Goal: Navigation & Orientation: Find specific page/section

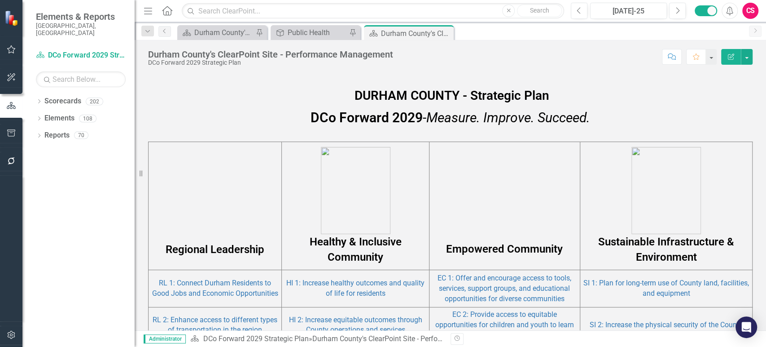
scroll to position [441, 0]
click at [215, 282] on link "RL 1: Connect Durham Residents to Good Jobs and Economic Opportunities" at bounding box center [215, 287] width 126 height 19
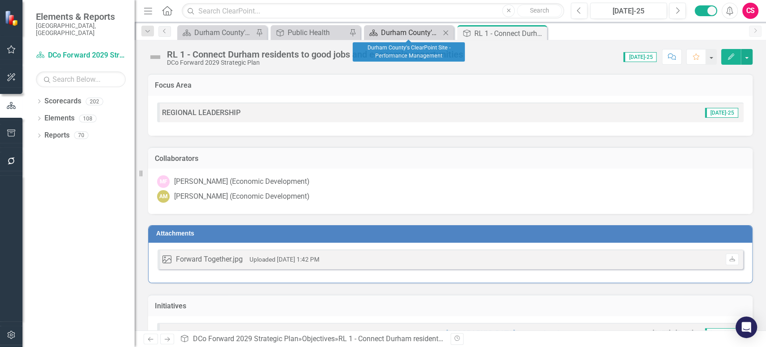
click at [409, 36] on div "Durham County's ClearPoint Site - Performance Management" at bounding box center [410, 32] width 59 height 11
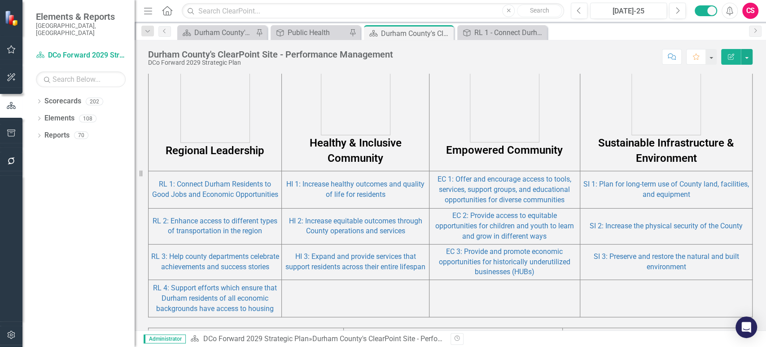
scroll to position [537, 0]
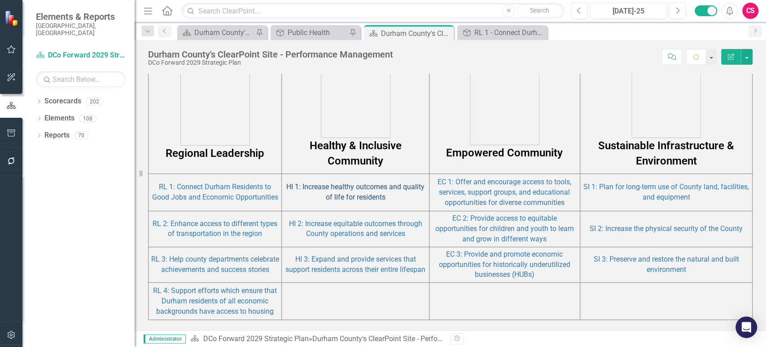
click at [362, 198] on link "HI 1: Increase healthy outcomes and quality of life for residents" at bounding box center [355, 191] width 138 height 19
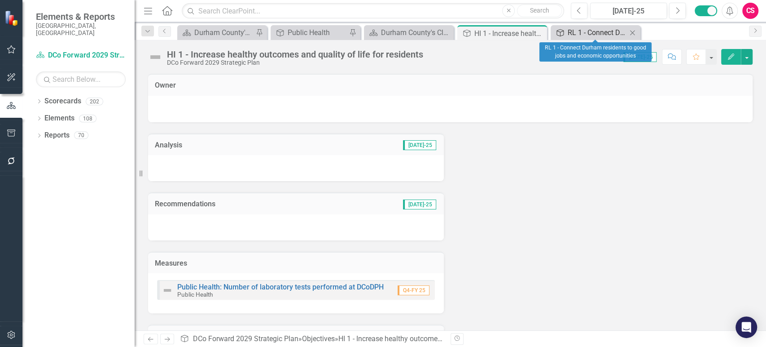
click at [578, 31] on div "RL 1 - Connect Durham residents to good jobs and economic opportunities" at bounding box center [597, 32] width 59 height 11
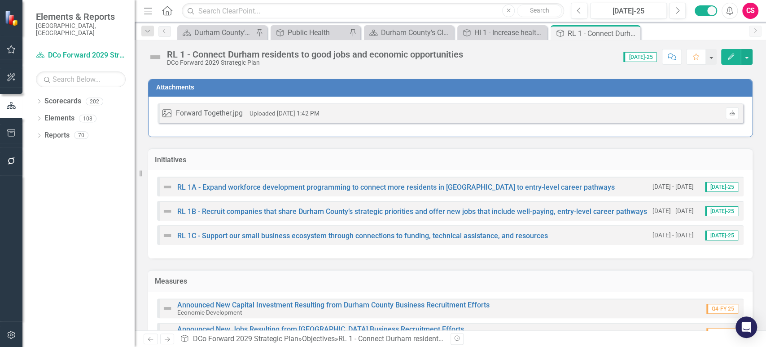
scroll to position [263, 0]
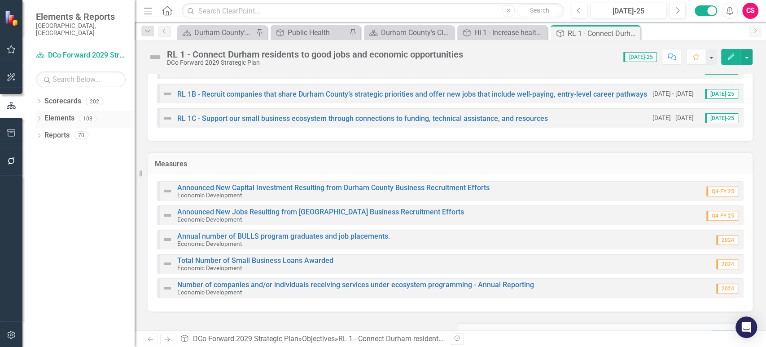
click at [61, 113] on link "Elements" at bounding box center [59, 118] width 30 height 10
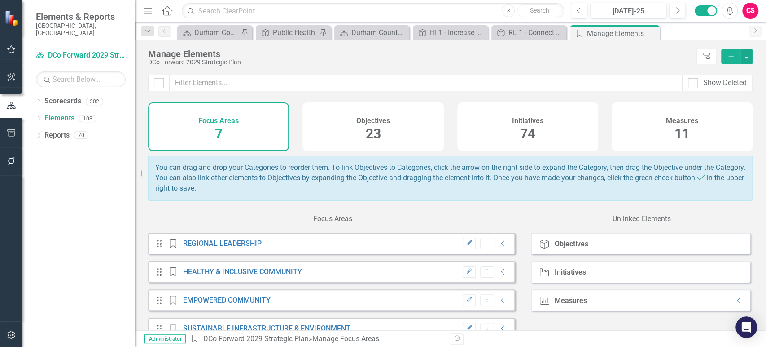
click at [371, 128] on span "23" at bounding box center [372, 134] width 15 height 16
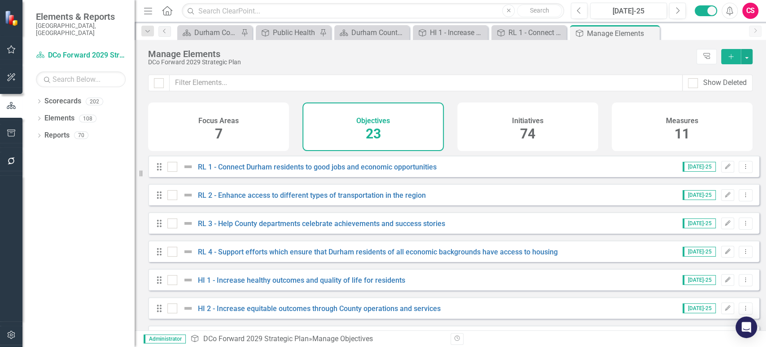
click at [527, 124] on h4 "Initiatives" at bounding box center [527, 121] width 31 height 8
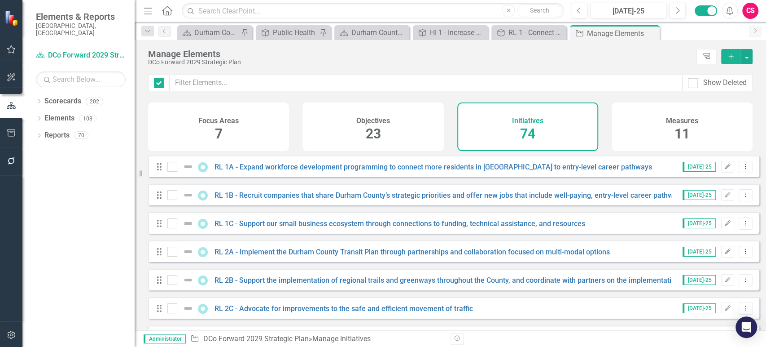
checkbox input "false"
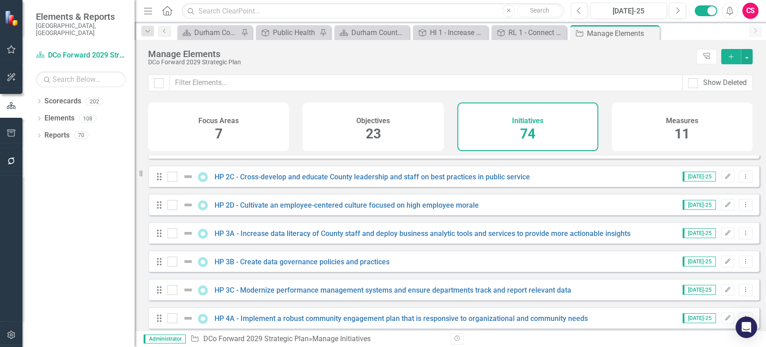
scroll to position [1924, 0]
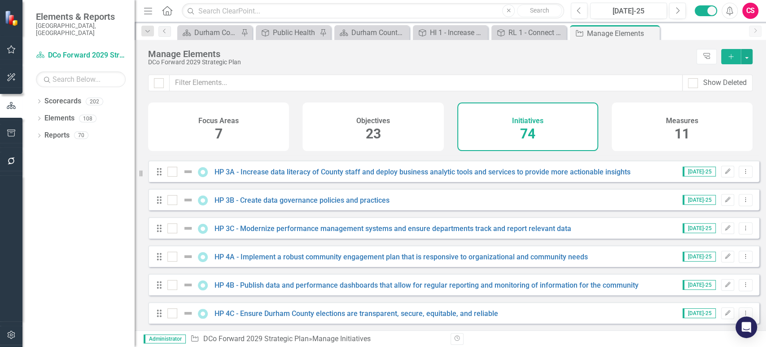
click at [679, 138] on span "11" at bounding box center [682, 134] width 15 height 16
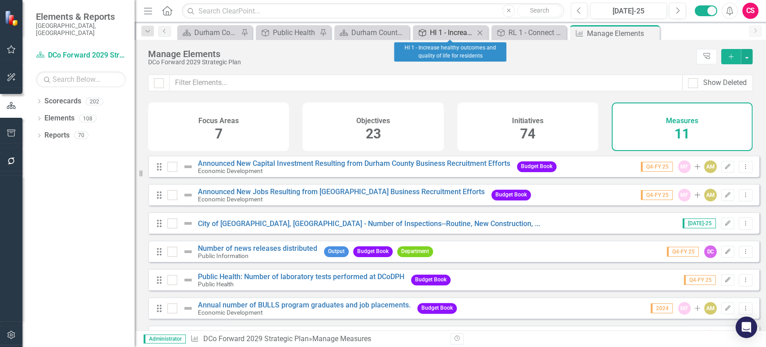
click at [430, 34] on div "HI 1 - Increase healthy outcomes and quality of life for residents" at bounding box center [452, 32] width 44 height 11
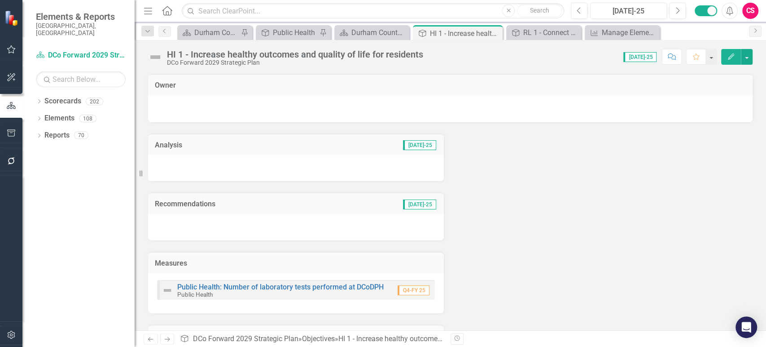
scroll to position [136, 0]
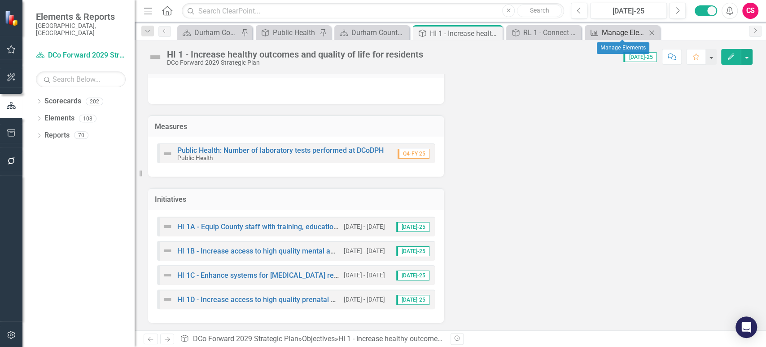
click at [613, 36] on div "Manage Elements" at bounding box center [624, 32] width 44 height 11
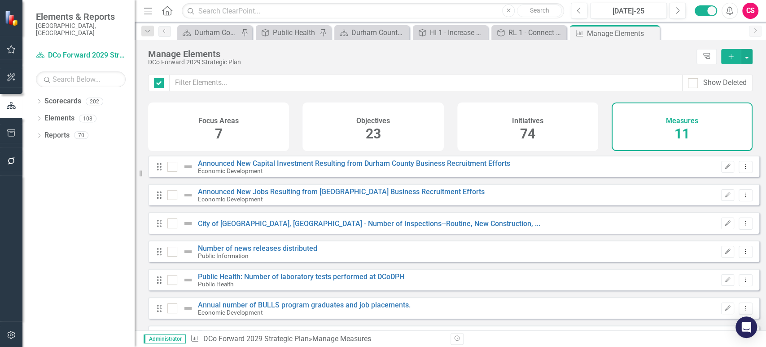
checkbox input "false"
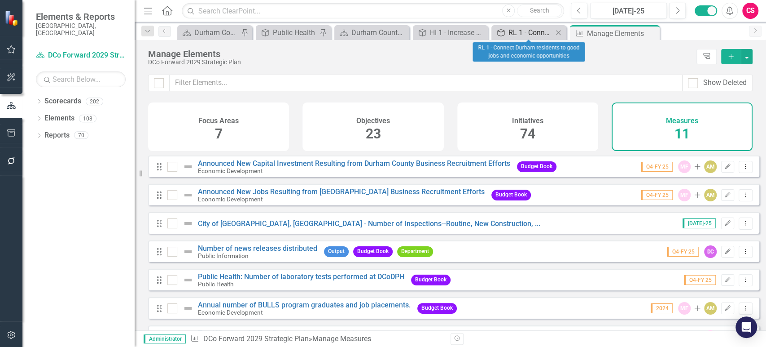
click at [518, 31] on div "RL 1 - Connect Durham residents to good jobs and economic opportunities" at bounding box center [531, 32] width 44 height 11
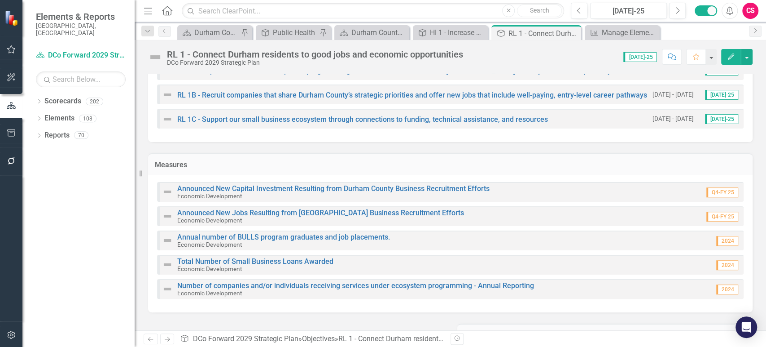
scroll to position [262, 0]
click at [310, 189] on link "Announced New Capital Investment Resulting from Durham County Business Recruitm…" at bounding box center [333, 189] width 313 height 9
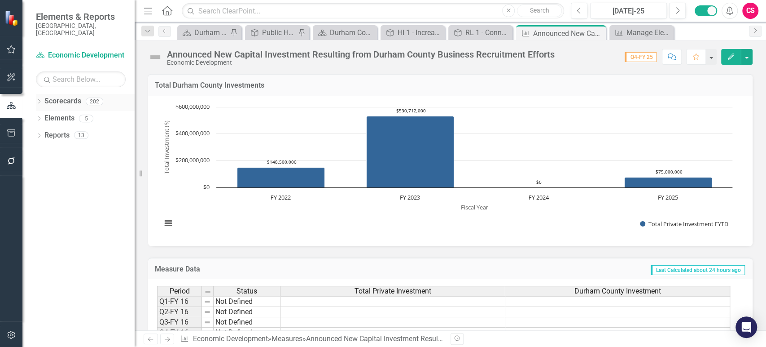
click at [38, 99] on div "Dropdown" at bounding box center [39, 103] width 6 height 8
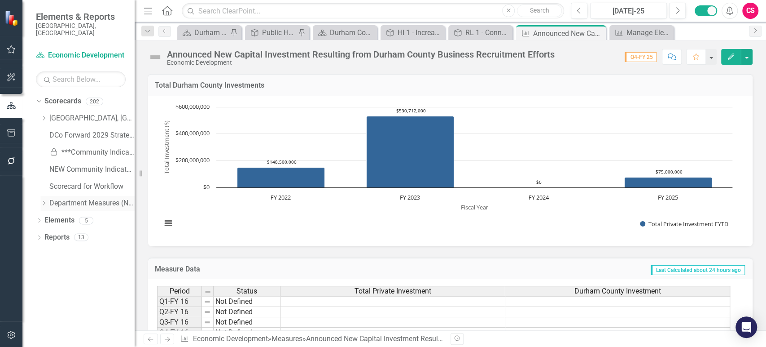
click at [44, 200] on icon "Dropdown" at bounding box center [43, 202] width 7 height 5
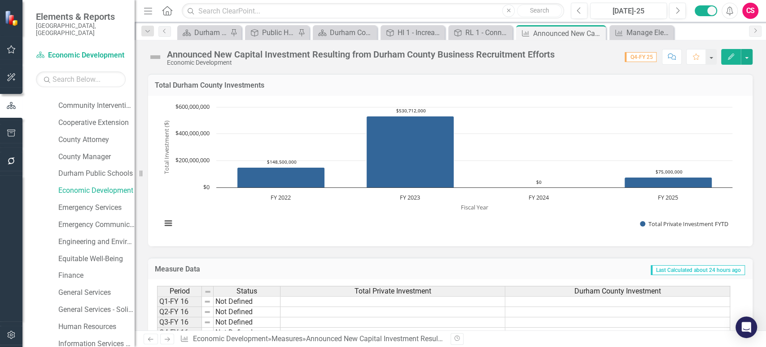
scroll to position [246, 0]
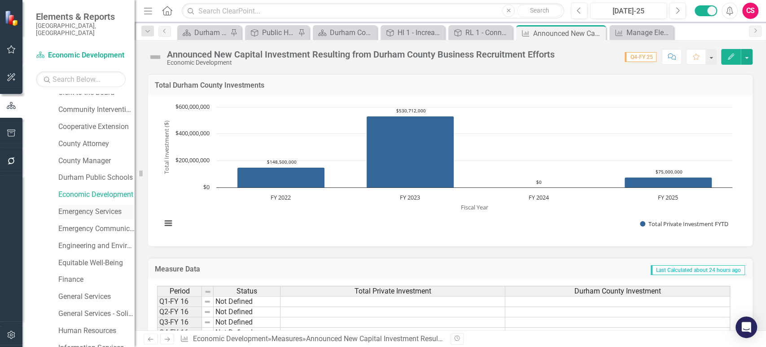
click at [83, 211] on div "Emergency Services" at bounding box center [96, 211] width 76 height 15
click at [75, 207] on link "Emergency Services" at bounding box center [96, 212] width 76 height 10
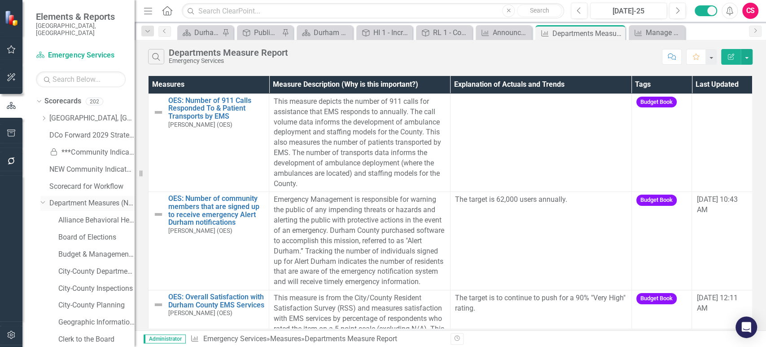
click at [74, 198] on link "Department Measures (New)" at bounding box center [91, 203] width 85 height 10
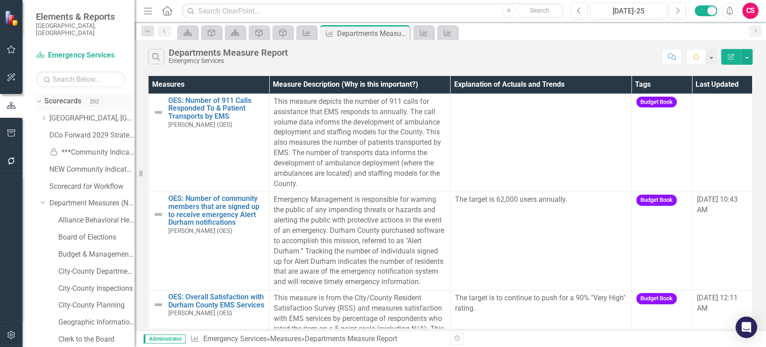
click at [36, 98] on icon "Dropdown" at bounding box center [37, 101] width 5 height 6
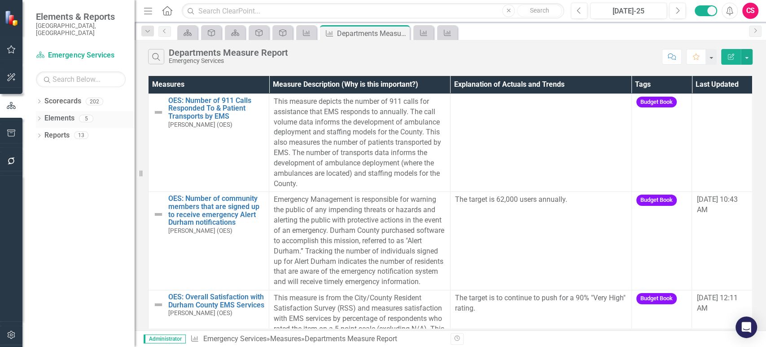
click at [63, 113] on link "Elements" at bounding box center [59, 118] width 30 height 10
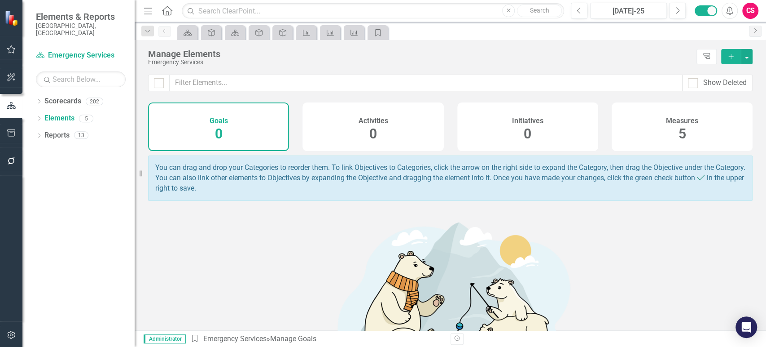
click at [706, 121] on div "Measures 5" at bounding box center [682, 126] width 141 height 48
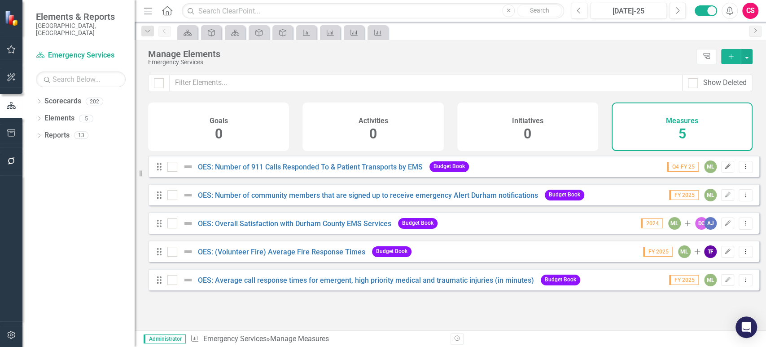
click at [725, 169] on icon "Edit" at bounding box center [728, 166] width 7 height 5
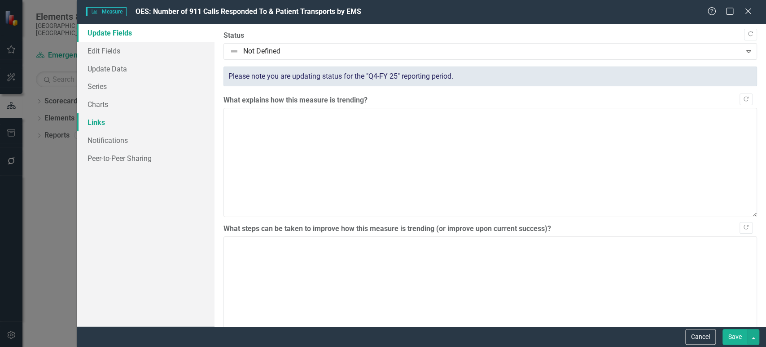
click at [119, 128] on link "Links" at bounding box center [146, 122] width 138 height 18
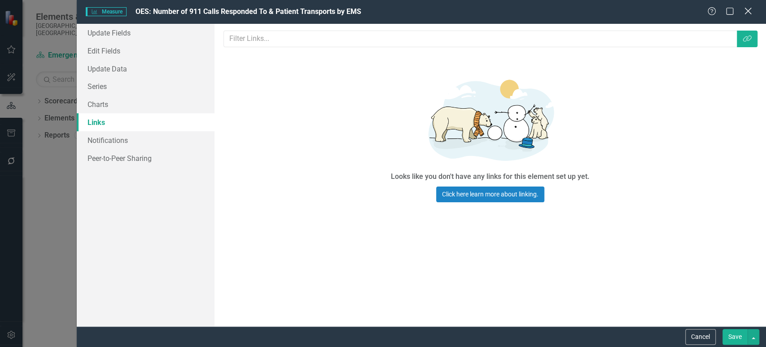
click at [748, 12] on icon "Close" at bounding box center [748, 11] width 11 height 9
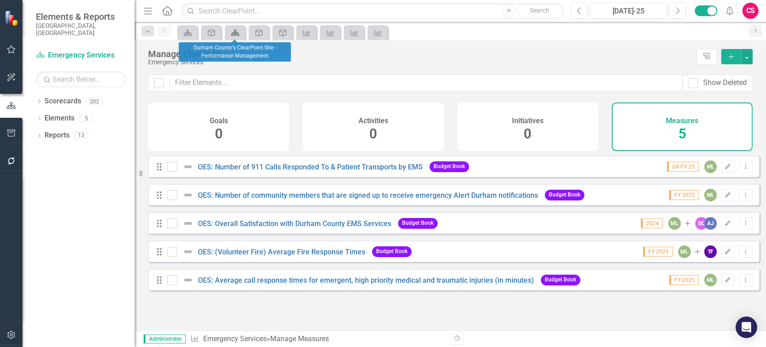
click at [236, 34] on icon at bounding box center [235, 33] width 8 height 6
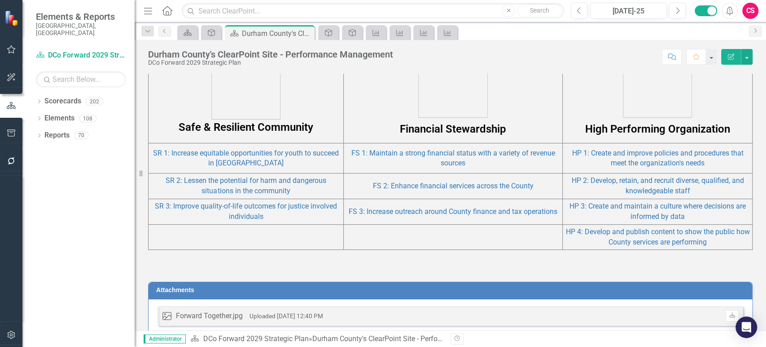
scroll to position [860, 0]
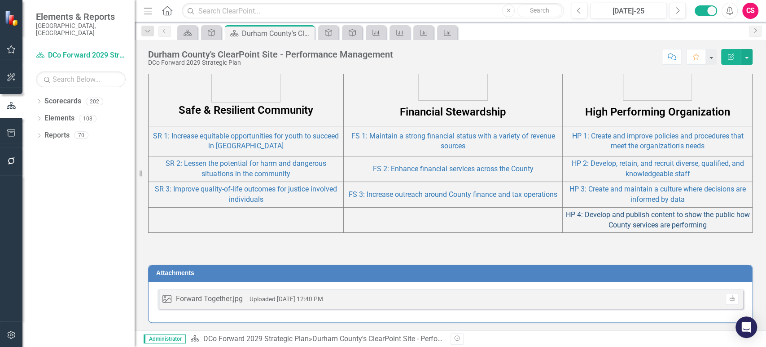
click at [629, 218] on link "HP 4: Develop and publish content to show the public how County services are pe…" at bounding box center [658, 219] width 184 height 19
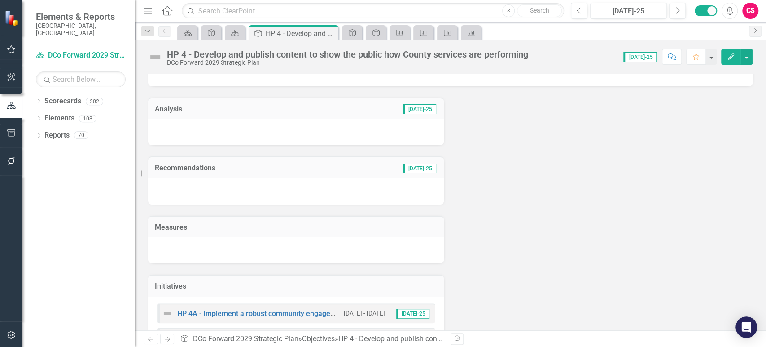
scroll to position [98, 0]
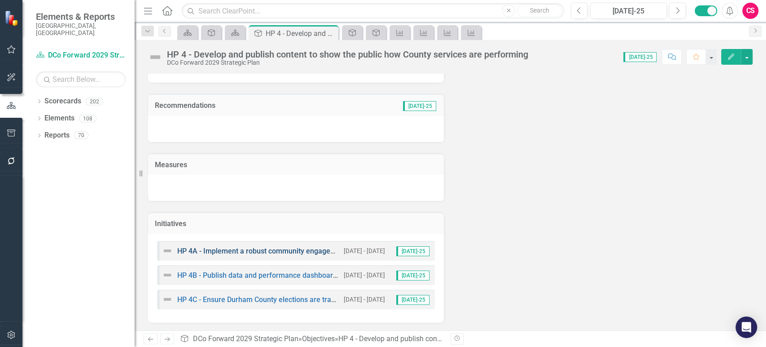
click at [304, 249] on link "HP 4A - Implement a robust community engagement plan that is responsive to orga…" at bounding box center [364, 250] width 374 height 9
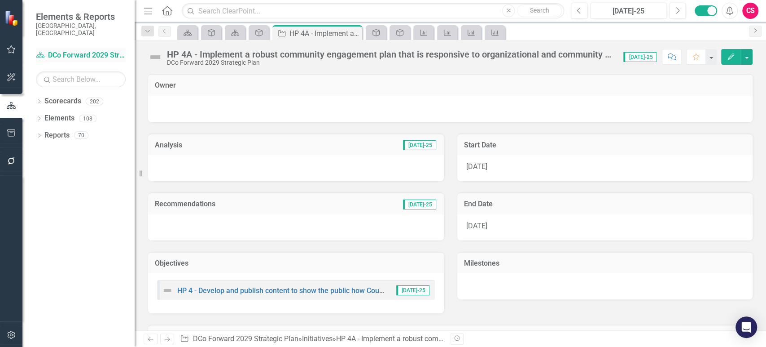
click at [104, 50] on link "Scorecard DCo Forward 2029 Strategic Plan" at bounding box center [81, 55] width 90 height 10
